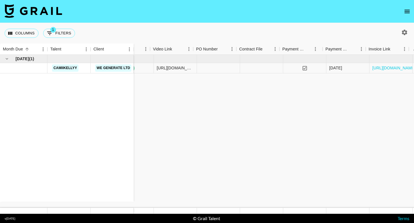
scroll to position [0, 346]
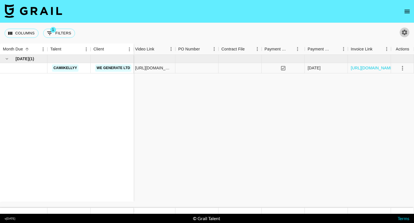
click at [402, 34] on icon "button" at bounding box center [404, 32] width 7 height 7
select select "[DATE]"
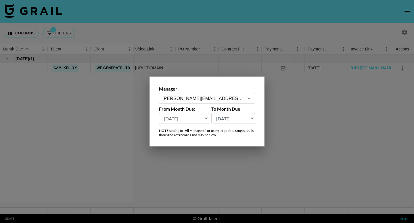
click at [239, 103] on div "[PERSON_NAME][EMAIL_ADDRESS][DOMAIN_NAME] ​" at bounding box center [207, 98] width 96 height 11
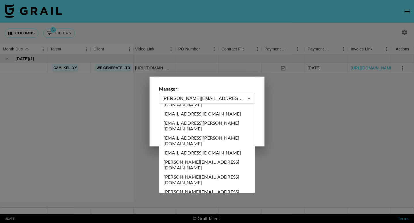
scroll to position [0, 0]
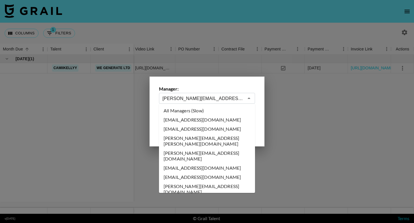
click at [223, 108] on li "All Managers (Slow)" at bounding box center [207, 110] width 96 height 9
type input "All Managers (Slow)"
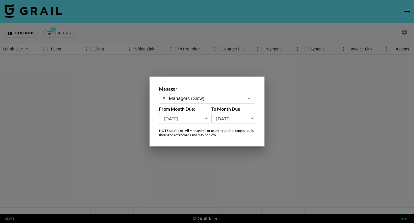
click at [215, 71] on div at bounding box center [207, 111] width 414 height 223
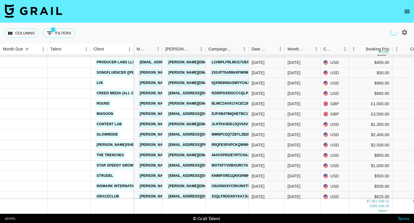
scroll to position [3, 0]
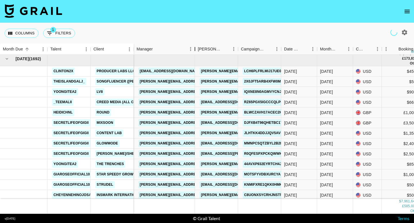
drag, startPoint x: 162, startPoint y: 51, endPoint x: 194, endPoint y: 54, distance: 32.6
click at [195, 54] on div "Manager" at bounding box center [194, 49] width 7 height 11
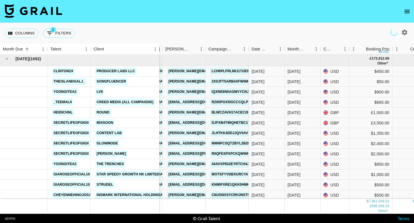
drag, startPoint x: 133, startPoint y: 48, endPoint x: 161, endPoint y: 52, distance: 27.6
click at [160, 52] on div "Month Due Talent Client Manager [PERSON_NAME] Campaign (Type) Date Created Mont…" at bounding box center [207, 49] width 414 height 11
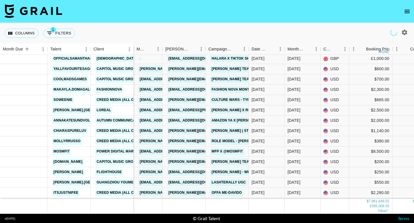
scroll to position [1350, 0]
click at [229, 152] on link "MFP x @mosmfit" at bounding box center [227, 151] width 34 height 7
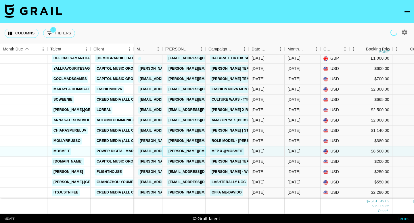
click at [181, 152] on link "[PERSON_NAME][EMAIL_ADDRESS][PERSON_NAME][DOMAIN_NAME]" at bounding box center [228, 151] width 123 height 7
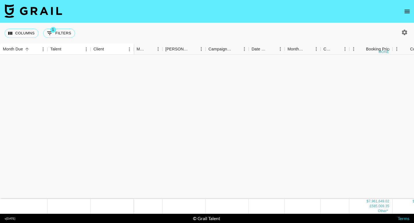
scroll to position [4611, 0]
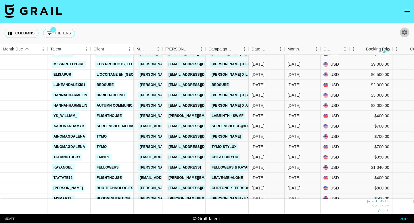
click at [406, 34] on icon "button" at bounding box center [404, 32] width 7 height 7
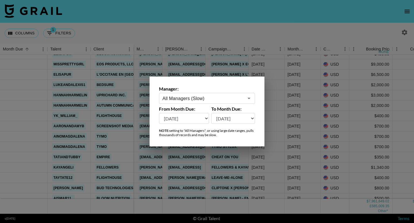
click at [186, 121] on select "[DATE] [DATE] '[DATE] May '[DATE] Mar '[DATE] Jan '[DATE] Nov '[DATE] Sep '[DAT…" at bounding box center [184, 118] width 50 height 11
select select "[DATE]"
click at [225, 119] on select "[DATE] [DATE] '[DATE] May '[DATE] Mar '[DATE] Jan '[DATE] Nov '[DATE] Sep '[DAT…" at bounding box center [233, 118] width 44 height 11
click at [241, 119] on select "[DATE] [DATE] '[DATE] May '[DATE] Mar '[DATE] Jan '[DATE] Nov '[DATE] Sep '[DAT…" at bounding box center [233, 118] width 44 height 11
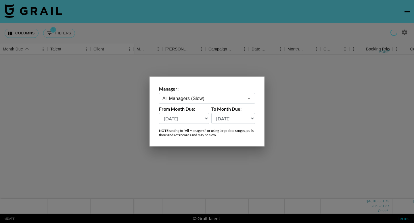
scroll to position [0, 0]
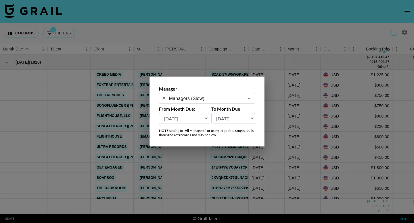
click at [322, 104] on div at bounding box center [207, 111] width 414 height 223
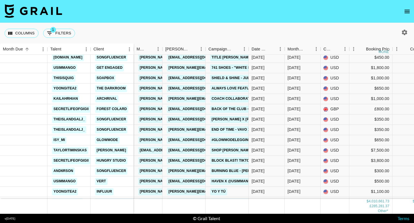
scroll to position [101, 0]
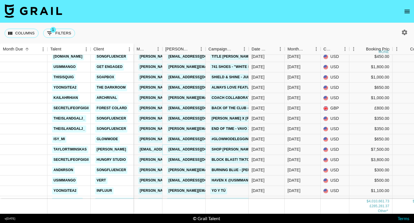
click at [176, 151] on link "[EMAIL_ADDRESS][DOMAIN_NAME]" at bounding box center [199, 149] width 64 height 7
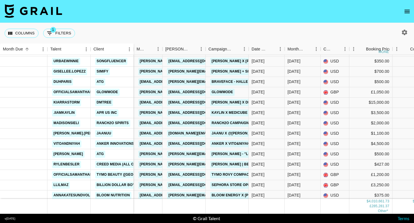
scroll to position [853, 0]
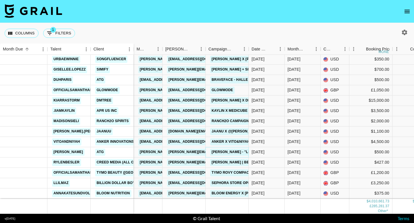
click at [222, 152] on link "[PERSON_NAME] - "Leaving Side Of You"" at bounding box center [249, 152] width 78 height 7
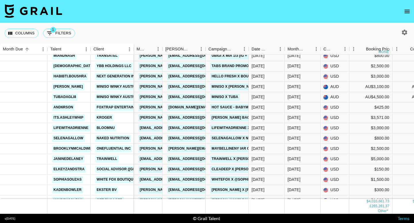
scroll to position [2098, 0]
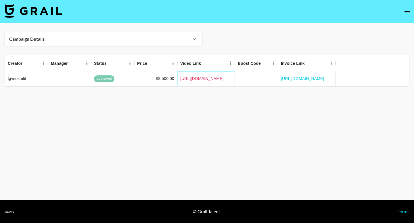
click at [217, 78] on link "[URL][DOMAIN_NAME]" at bounding box center [201, 79] width 43 height 6
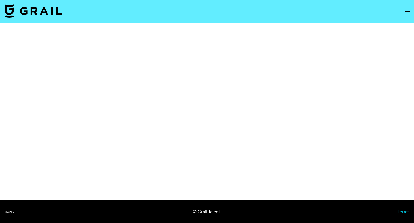
select select "Brand"
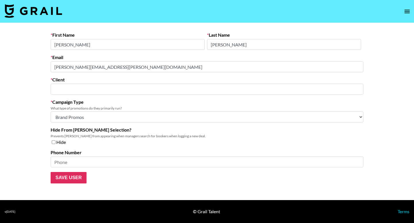
type input "Power Digital Marketing"
click at [50, 67] on div "First Name Emma Last Name Mathews Email emma.mathews@powerdigitalmarketinginc.c…" at bounding box center [207, 108] width 322 height 152
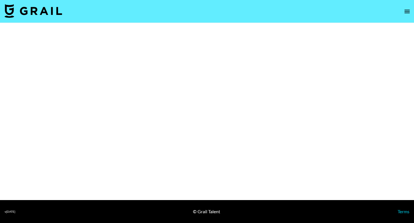
select select "Brand"
